Goal: Use online tool/utility: Utilize a website feature to perform a specific function

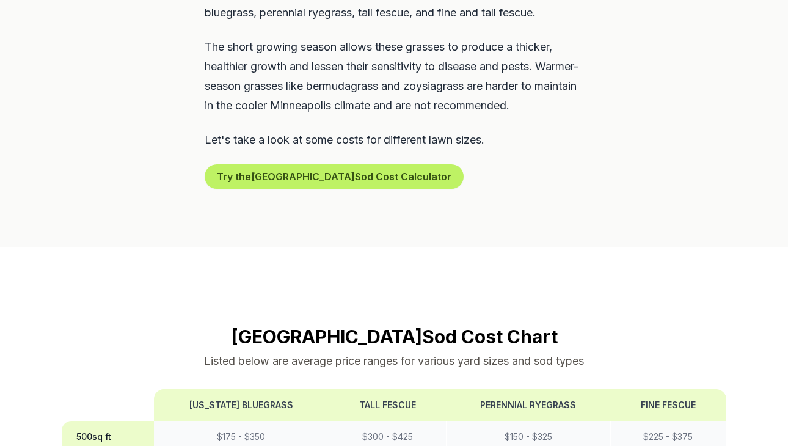
scroll to position [797, 0]
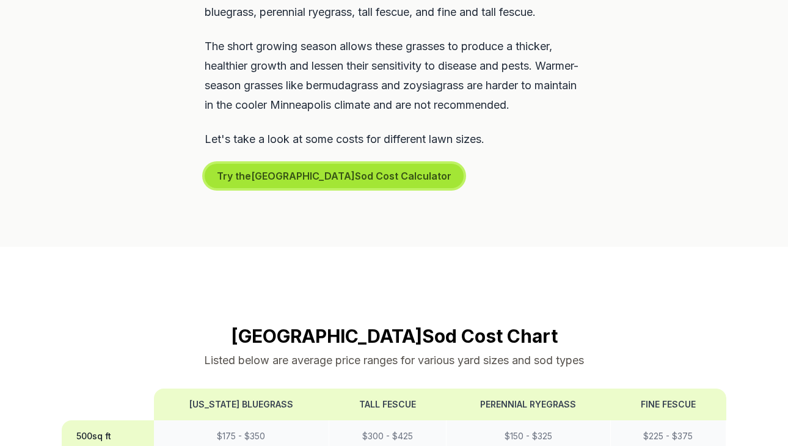
click at [395, 164] on button "Try the Minneapolis Sod Cost Calculator" at bounding box center [334, 176] width 259 height 24
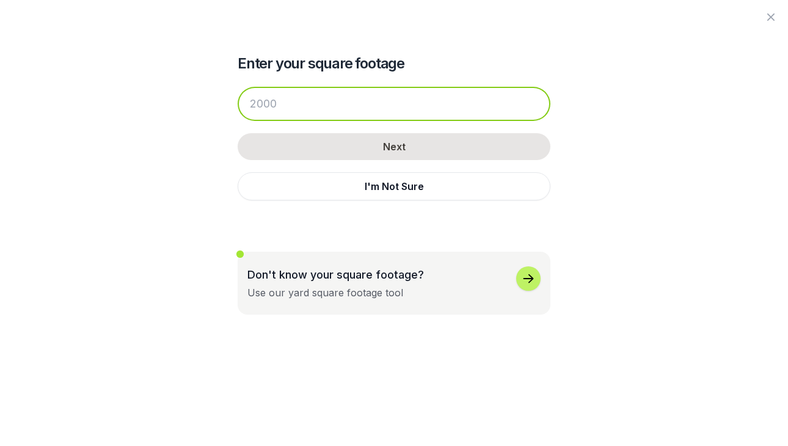
click at [387, 99] on input "number" at bounding box center [394, 104] width 313 height 34
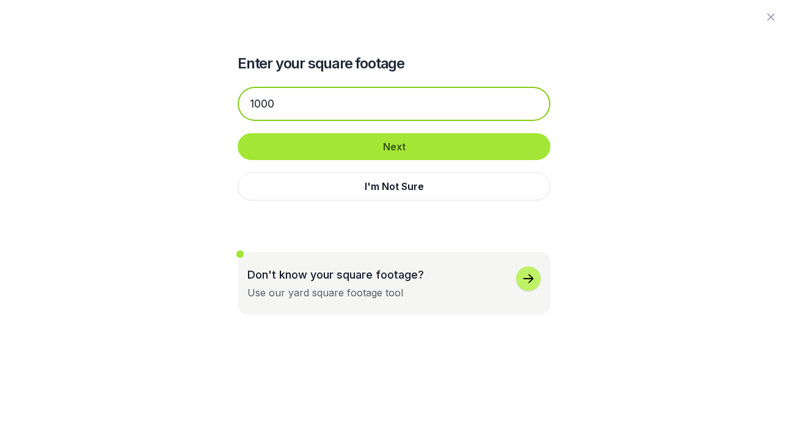
type input "1000"
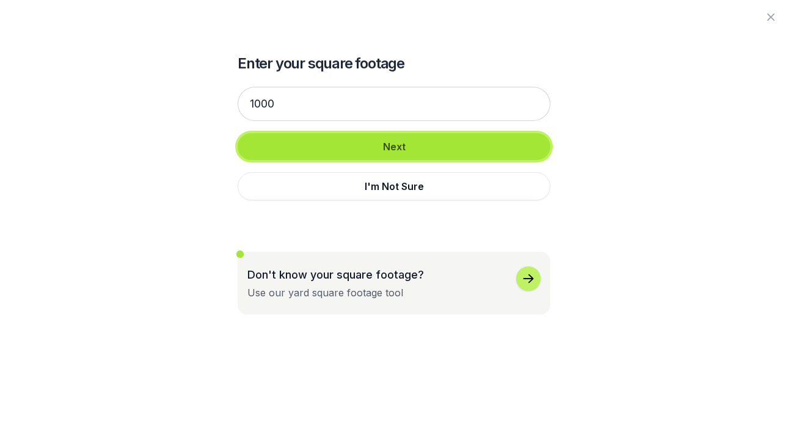
click at [440, 142] on button "Next" at bounding box center [394, 146] width 313 height 27
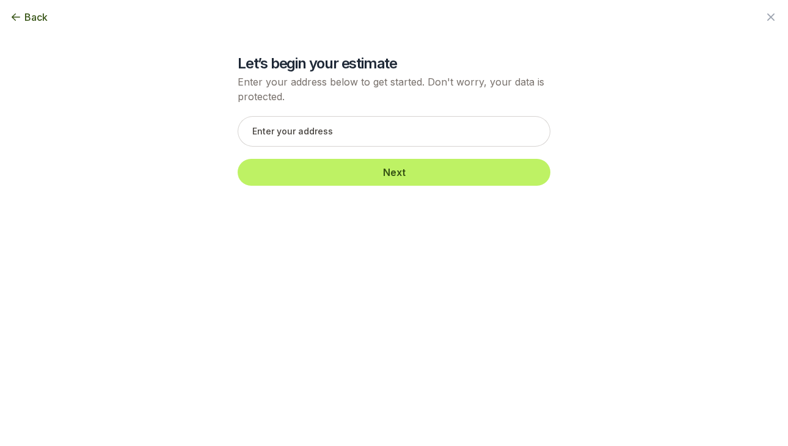
click at [34, 20] on span "Back" at bounding box center [35, 17] width 23 height 15
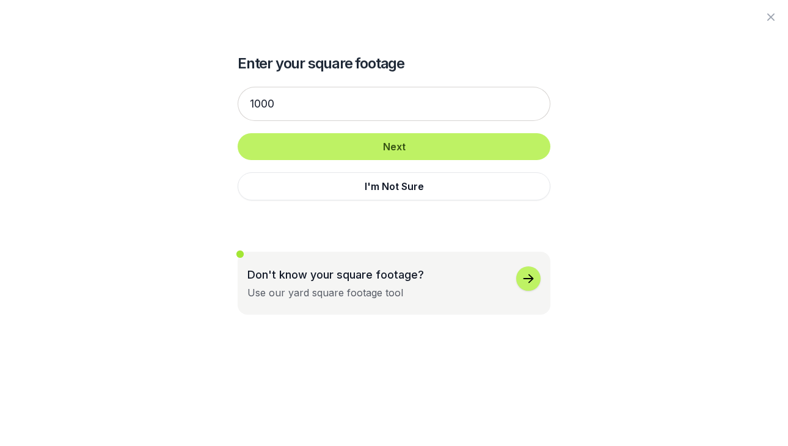
click at [525, 276] on icon "button" at bounding box center [528, 278] width 15 height 15
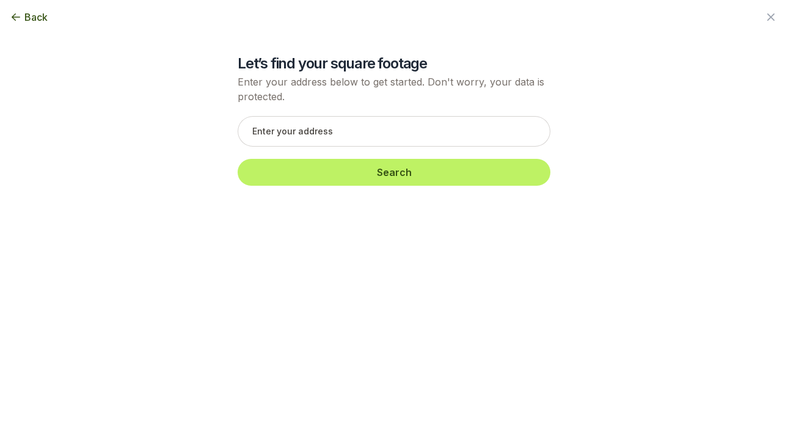
click at [49, 9] on div "Back" at bounding box center [394, 17] width 788 height 34
click at [38, 12] on span "Back" at bounding box center [35, 17] width 23 height 15
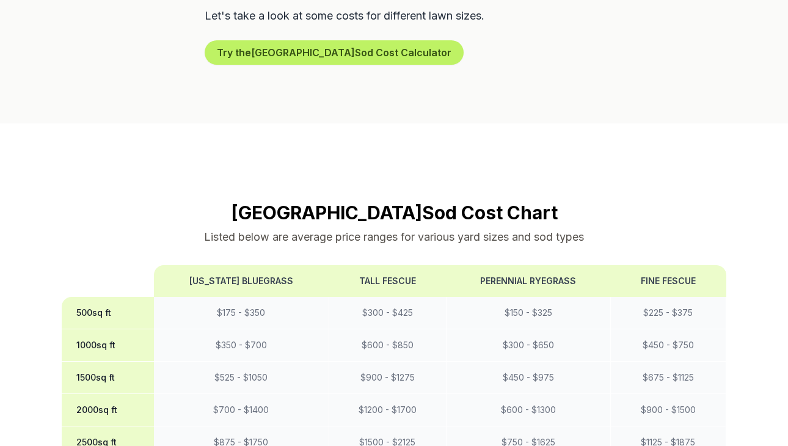
scroll to position [919, 0]
